Goal: Find specific page/section: Find specific page/section

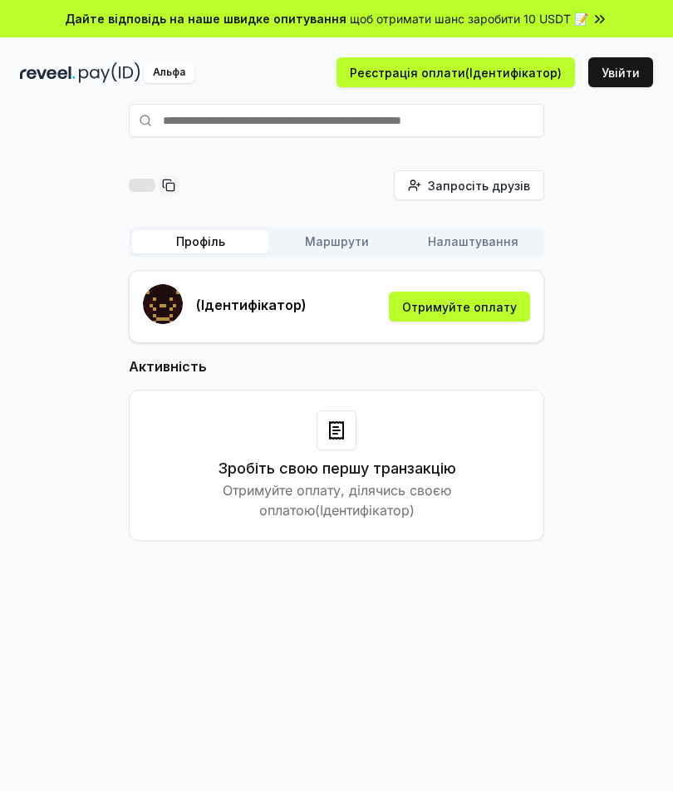
click at [447, 305] on button "Отримуйте оплату" at bounding box center [459, 307] width 141 height 30
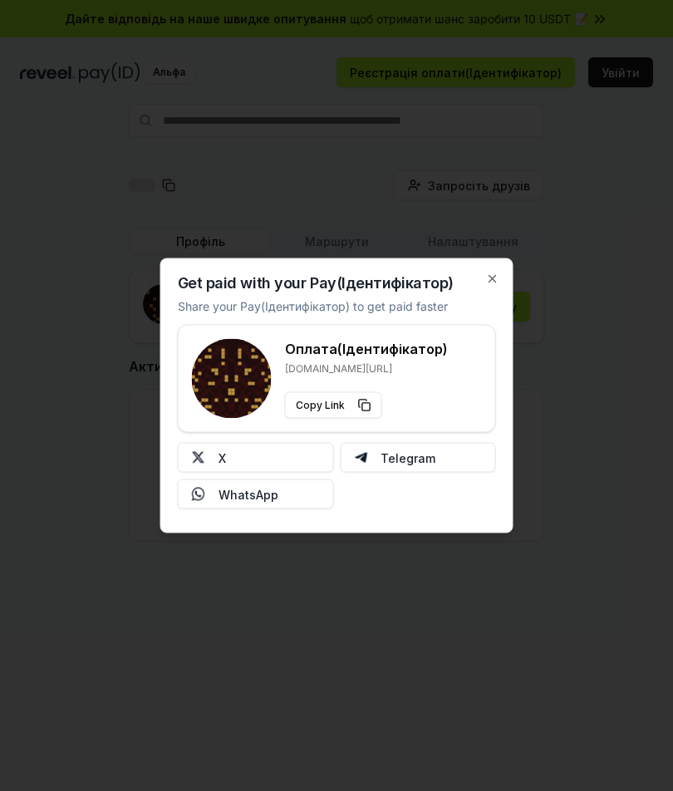
click at [493, 275] on icon "button" at bounding box center [492, 279] width 13 height 13
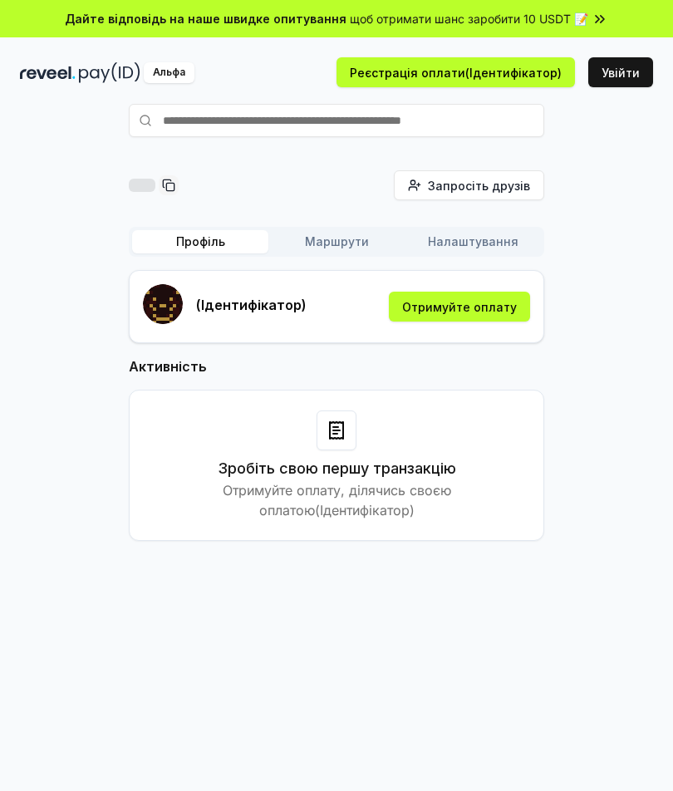
click at [351, 240] on button "Маршрути" at bounding box center [336, 241] width 136 height 23
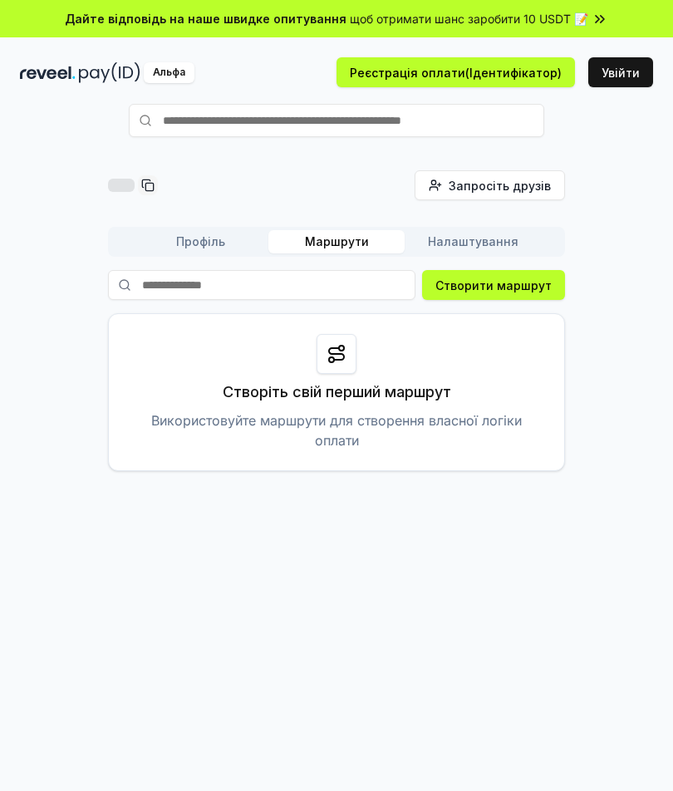
click at [496, 77] on button "Реєстрація оплати(Ідентифікатор)" at bounding box center [455, 72] width 238 height 30
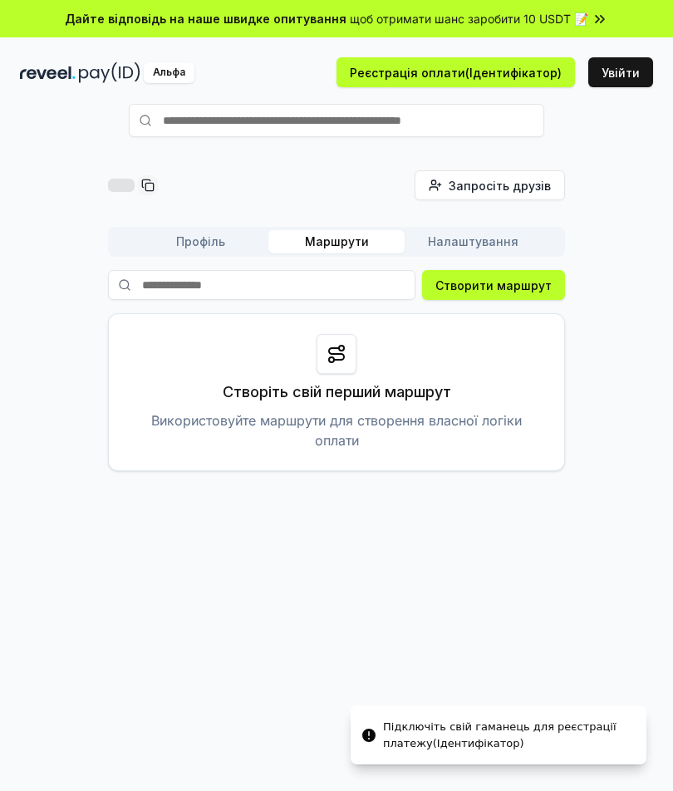
click at [626, 72] on button "Увійти" at bounding box center [620, 72] width 65 height 30
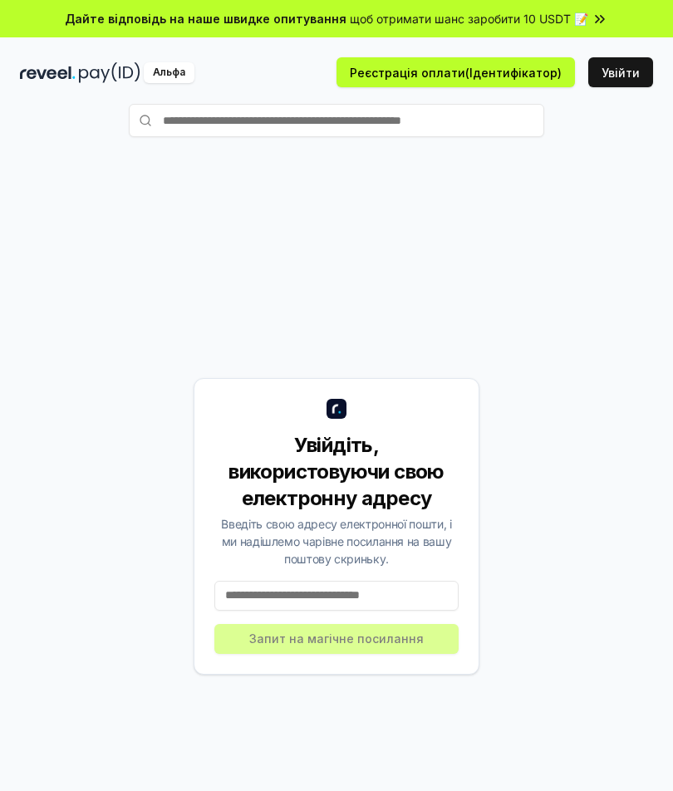
click at [622, 77] on button "Увійти" at bounding box center [620, 72] width 65 height 30
click at [450, 121] on input "text" at bounding box center [336, 120] width 415 height 33
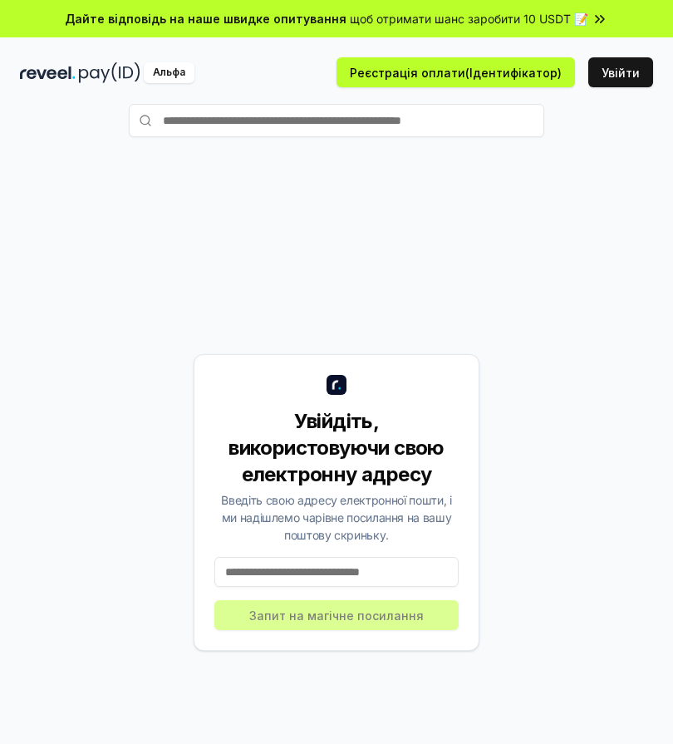
click at [592, 22] on icon at bounding box center [600, 19] width 17 height 17
